Goal: Task Accomplishment & Management: Complete application form

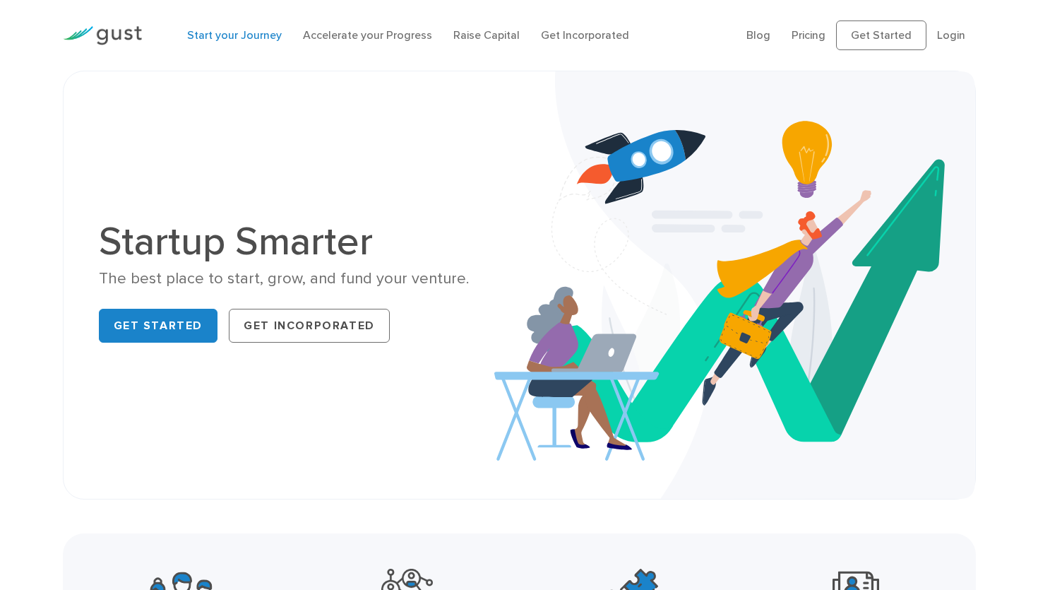
click at [251, 32] on link "Start your Journey" at bounding box center [234, 34] width 95 height 13
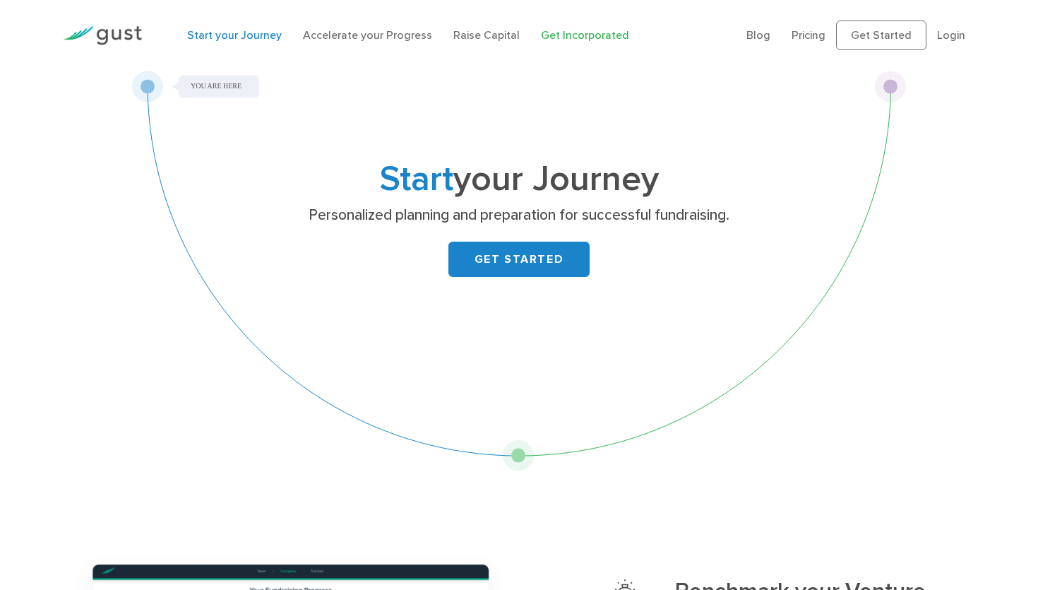
click at [579, 36] on link "Get Incorporated" at bounding box center [585, 34] width 88 height 13
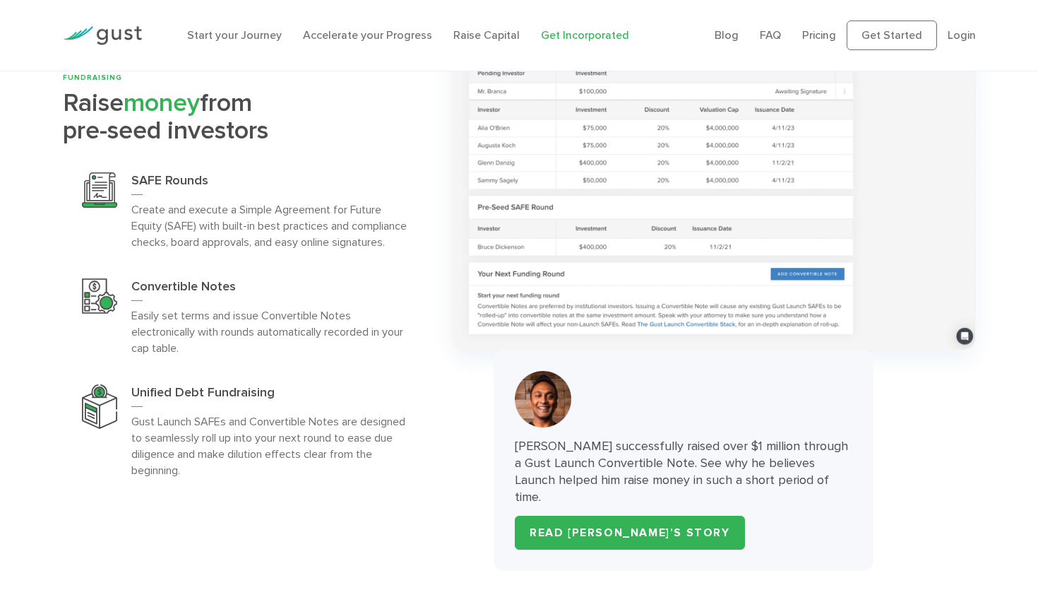
scroll to position [3881, 0]
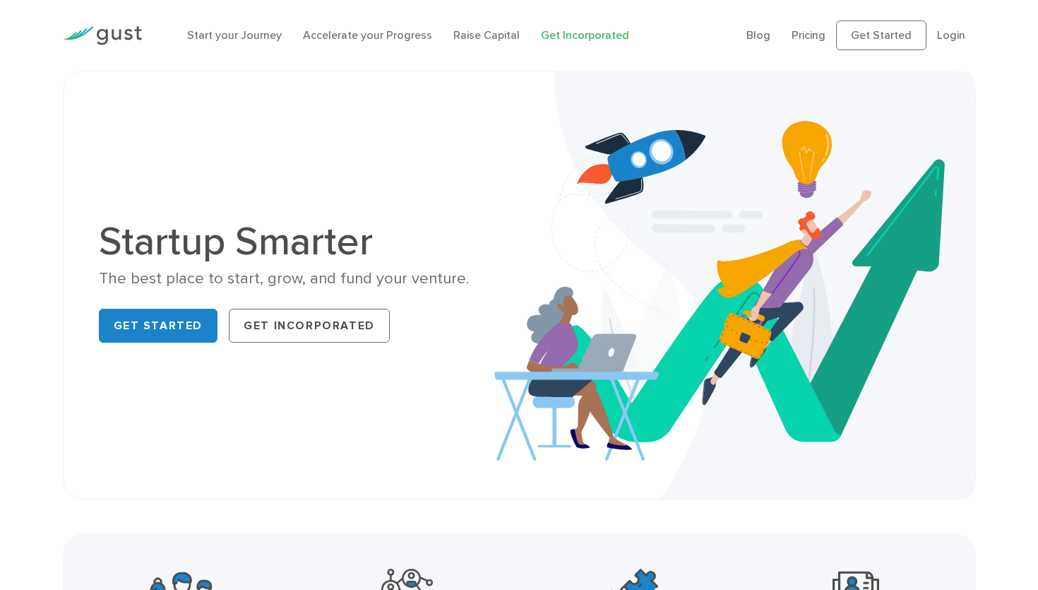
click at [565, 40] on link "Get Incorporated" at bounding box center [585, 34] width 88 height 13
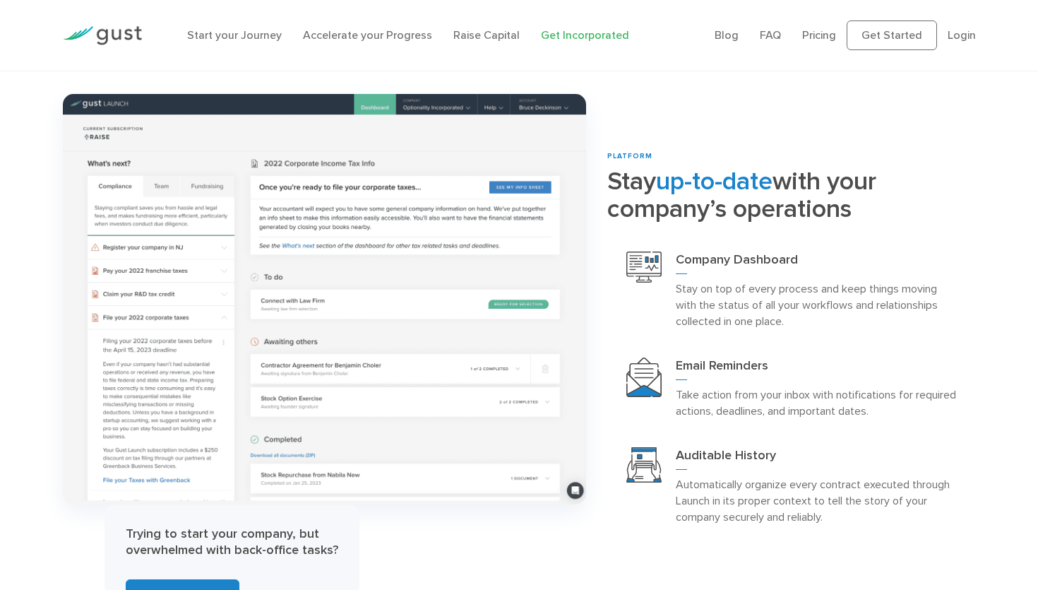
scroll to position [2204, 0]
